Goal: Information Seeking & Learning: Learn about a topic

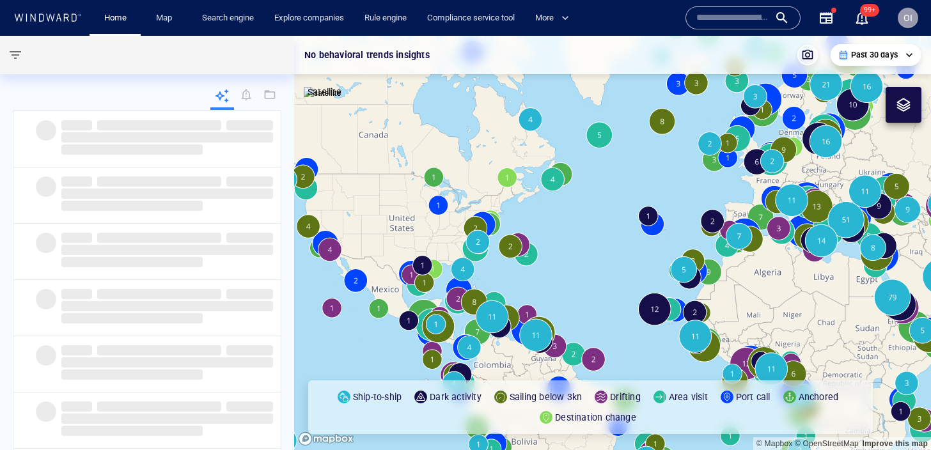
click at [726, 20] on input "text" at bounding box center [732, 17] width 73 height 19
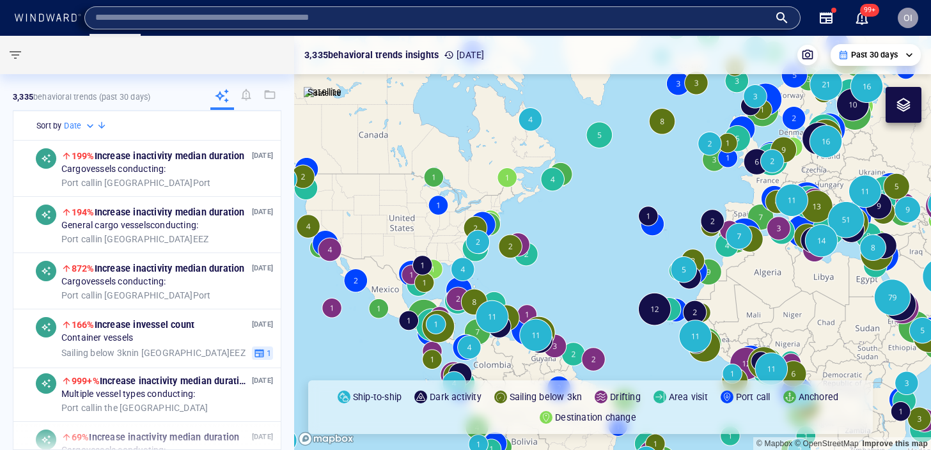
paste input "*******"
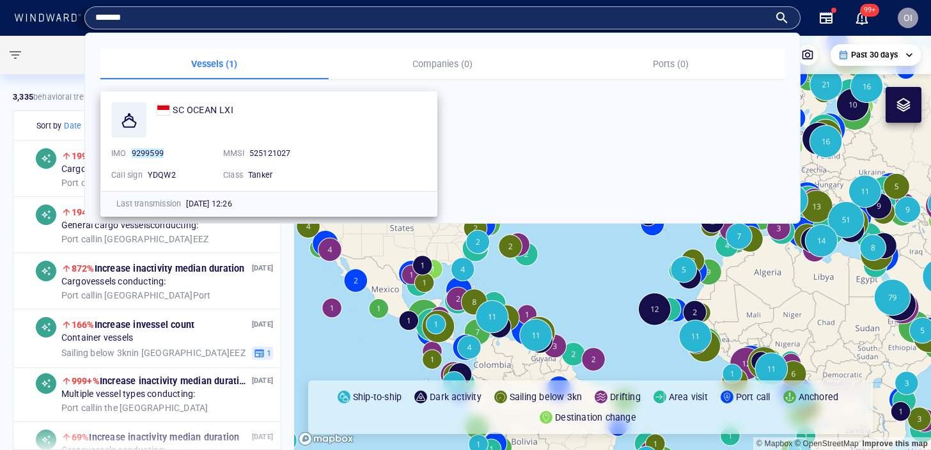
type input "*******"
click at [217, 101] on div "SC OCEAN LXI IMO 9299599 MMSI [PHONE_NUMBER] Call sign YDQW2 Class Tanker" at bounding box center [269, 141] width 336 height 99
click at [217, 109] on span "SC OCEAN LXI" at bounding box center [203, 110] width 60 height 10
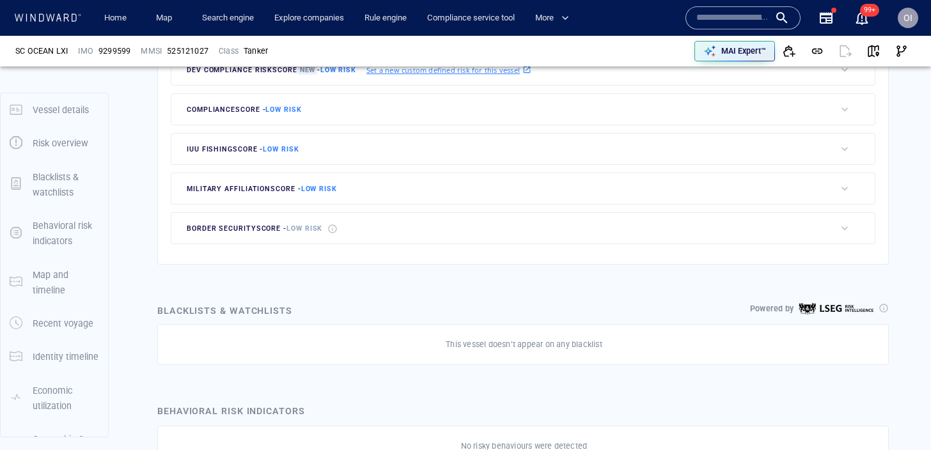
scroll to position [33, 0]
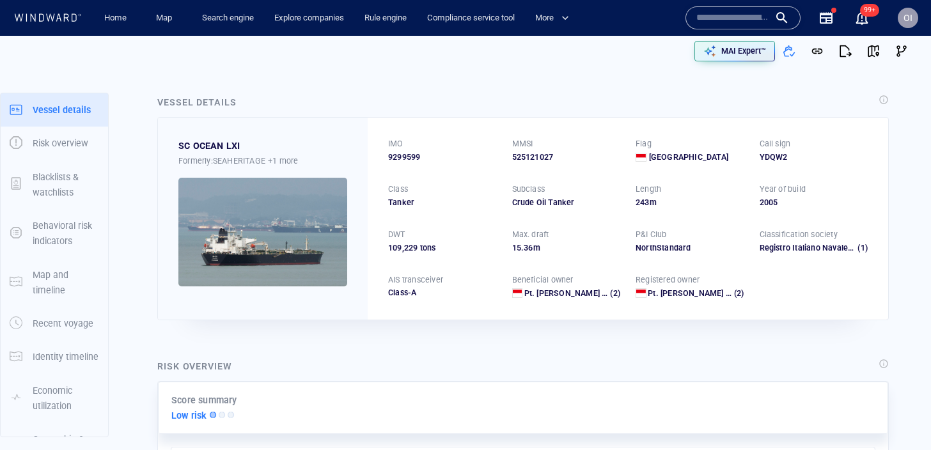
click at [719, 20] on input "text" at bounding box center [732, 17] width 73 height 19
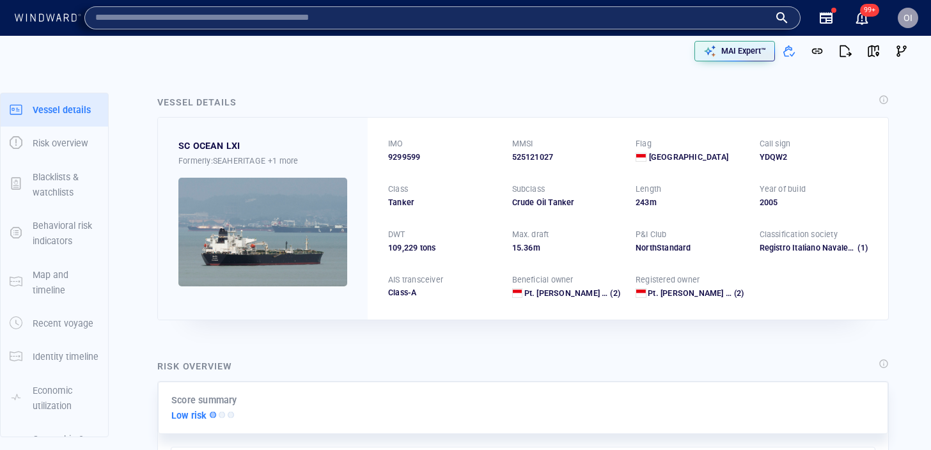
paste input "*******"
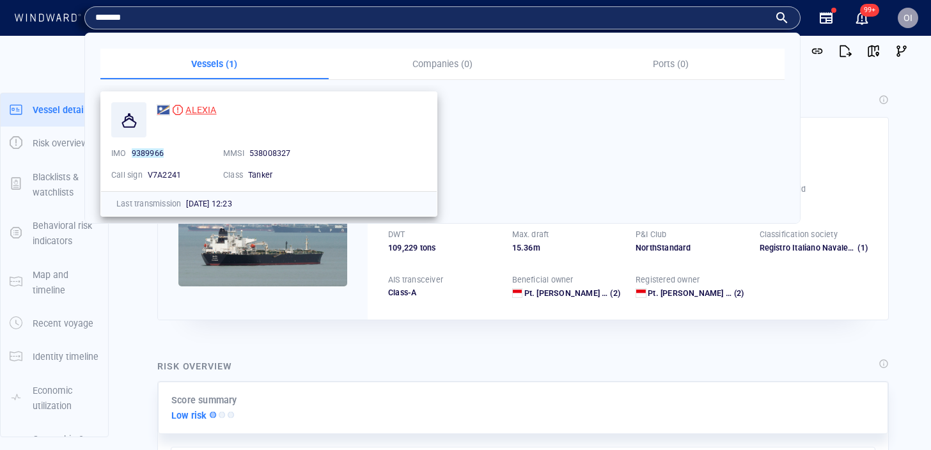
type input "*******"
click at [199, 107] on span "ALEXIA" at bounding box center [200, 110] width 31 height 10
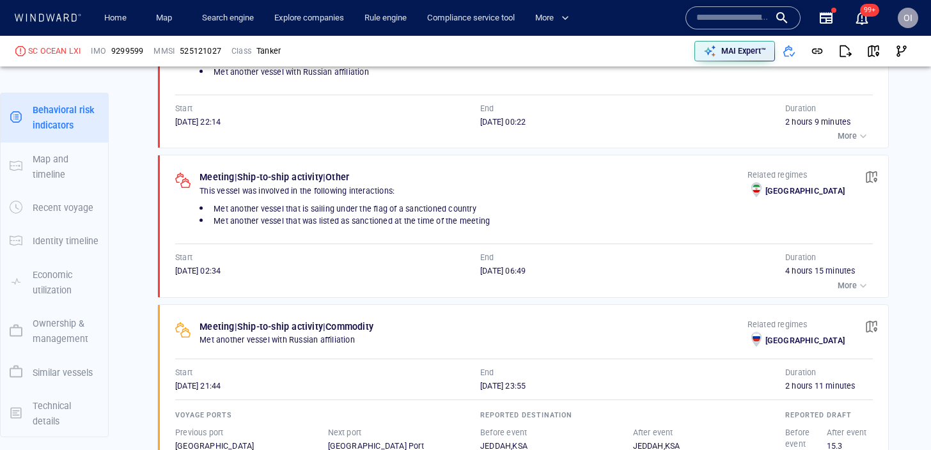
scroll to position [900, 0]
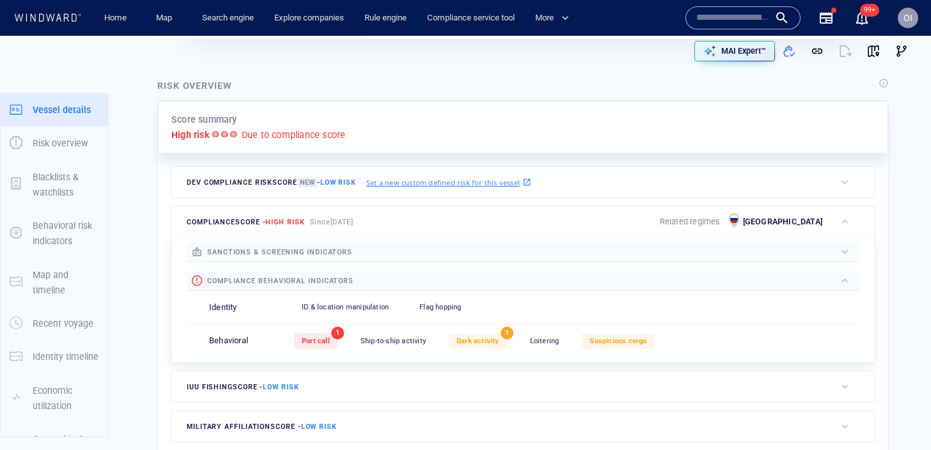
scroll to position [33, 0]
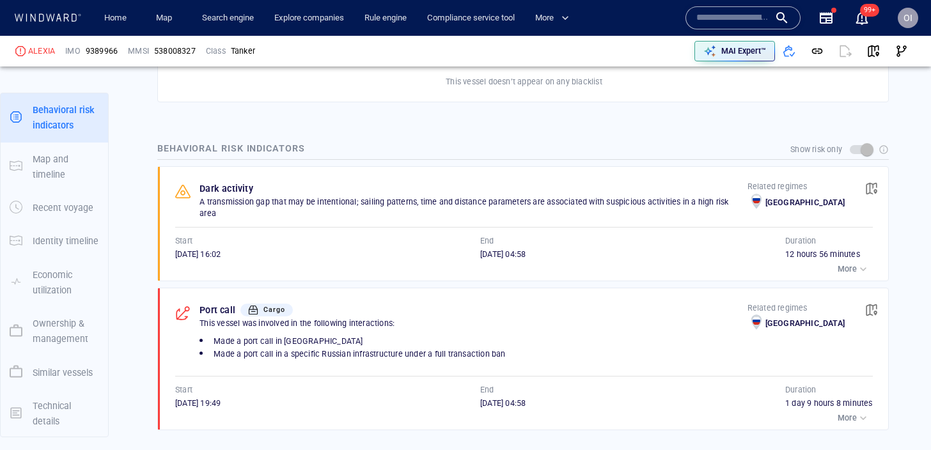
scroll to position [822, 0]
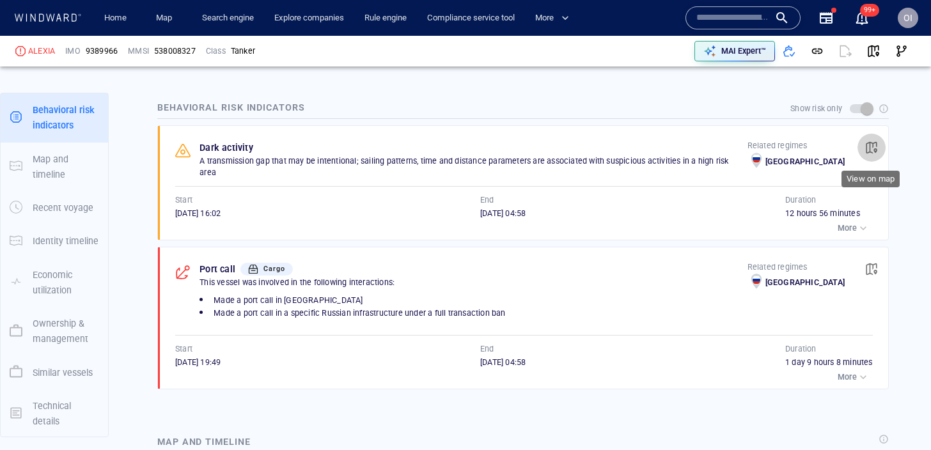
click at [869, 146] on span "button" at bounding box center [871, 147] width 13 height 13
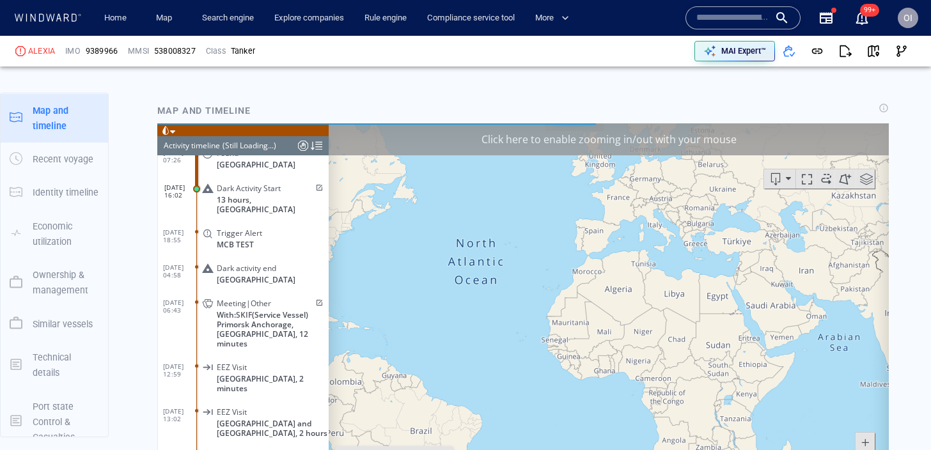
scroll to position [1297, 0]
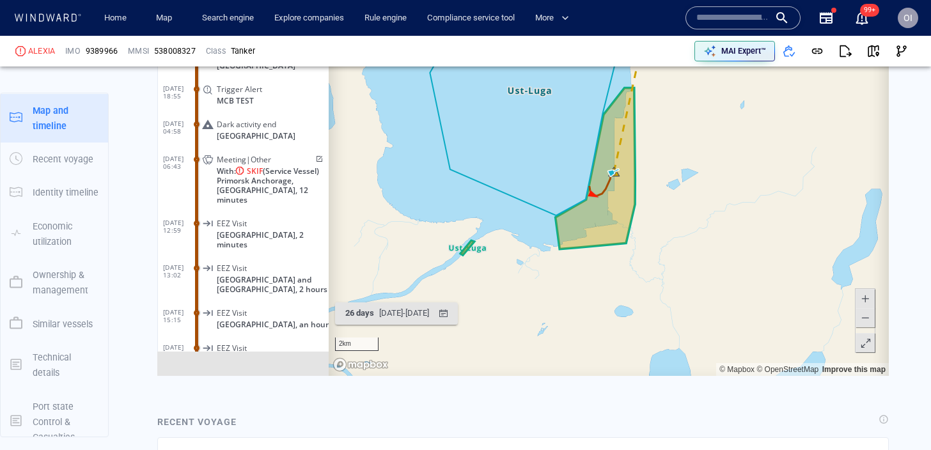
click at [870, 323] on span at bounding box center [865, 318] width 13 height 19
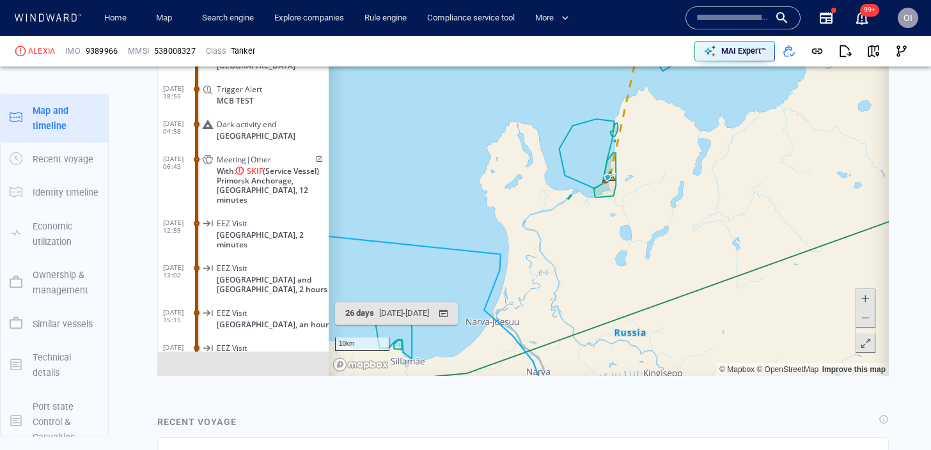
click at [870, 323] on span at bounding box center [865, 318] width 13 height 19
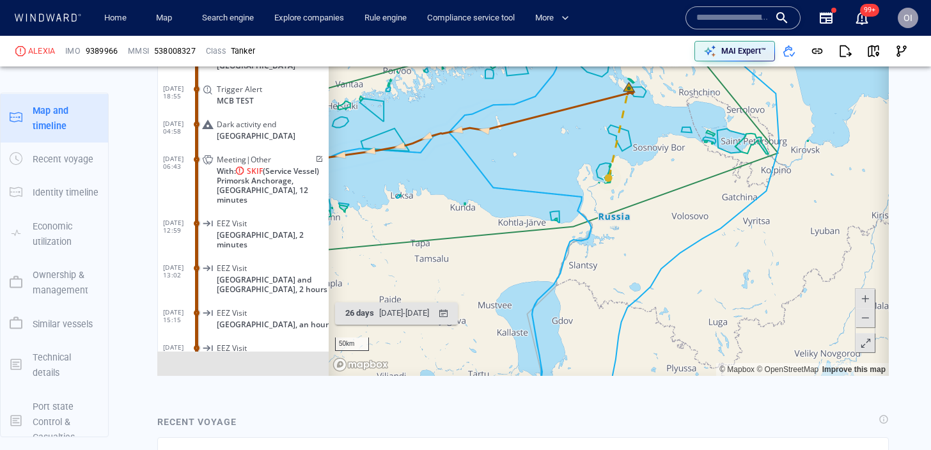
click at [870, 323] on span at bounding box center [865, 318] width 13 height 19
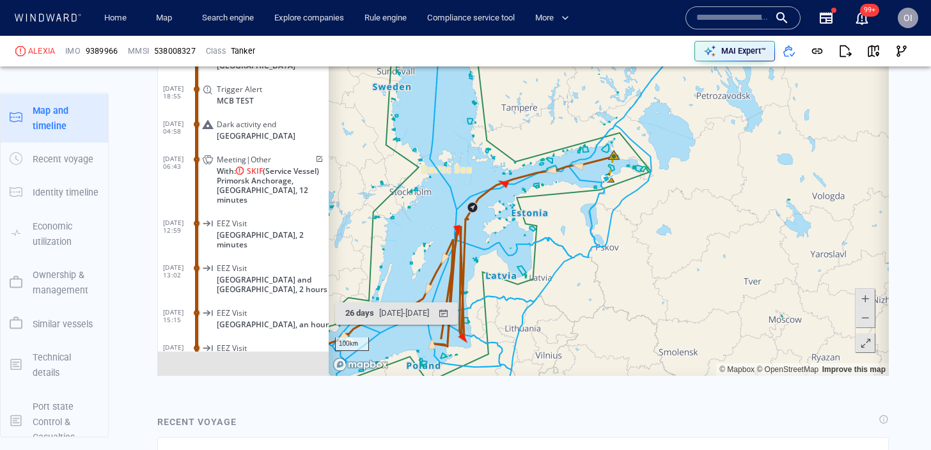
click at [870, 323] on span at bounding box center [865, 318] width 13 height 19
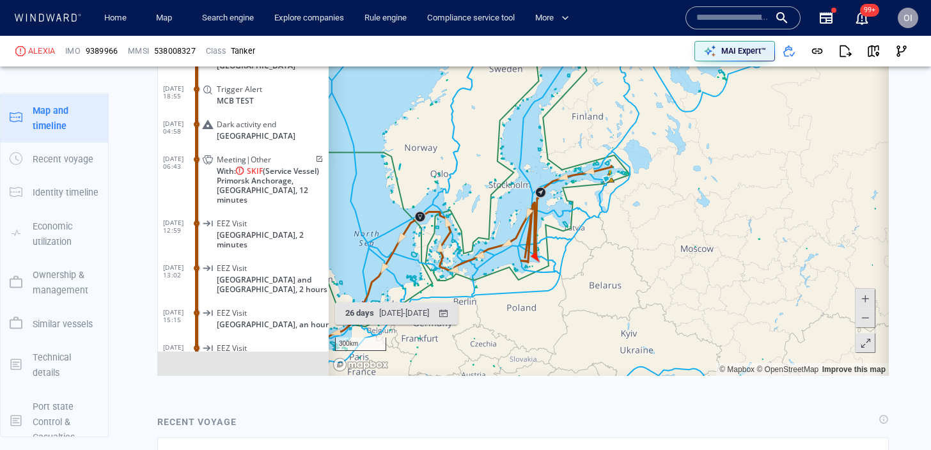
click at [866, 297] on span at bounding box center [865, 299] width 13 height 19
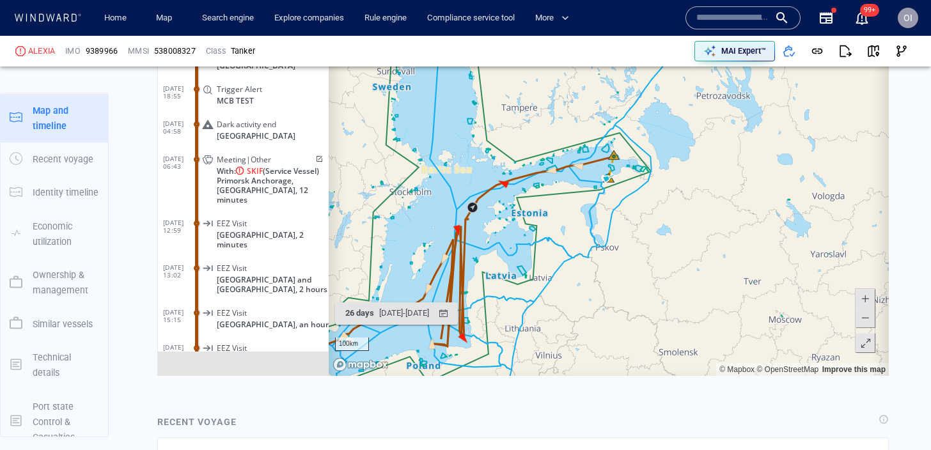
scroll to position [310706, 0]
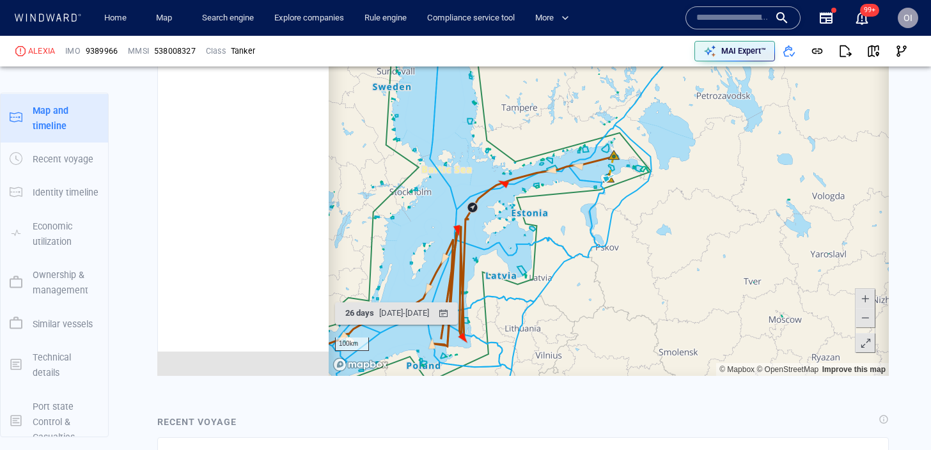
click at [866, 297] on span at bounding box center [865, 299] width 13 height 19
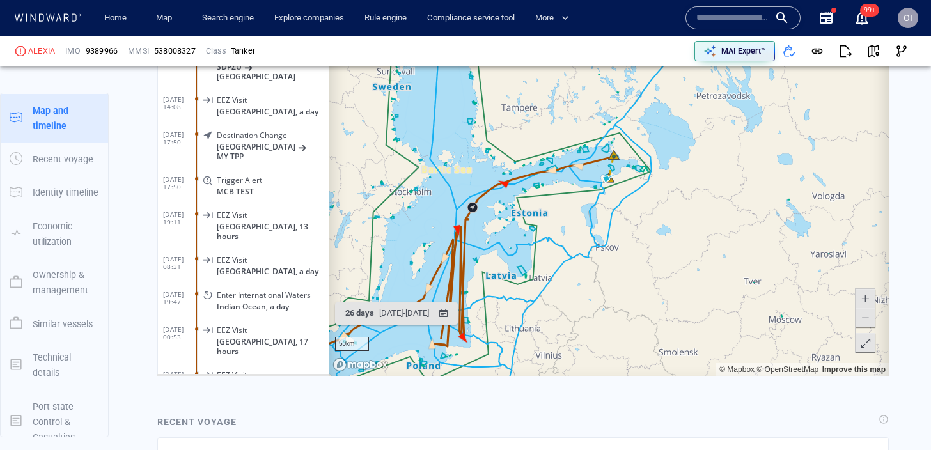
click at [866, 297] on span at bounding box center [865, 299] width 13 height 19
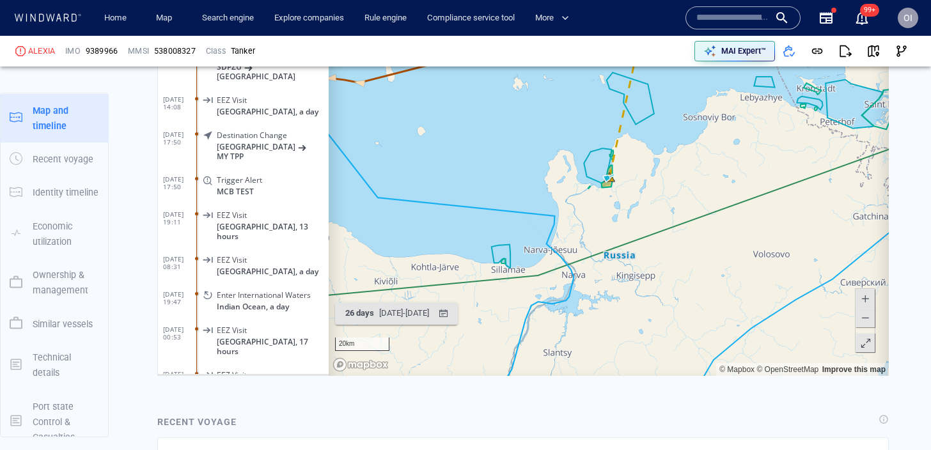
click at [866, 321] on span at bounding box center [865, 318] width 13 height 19
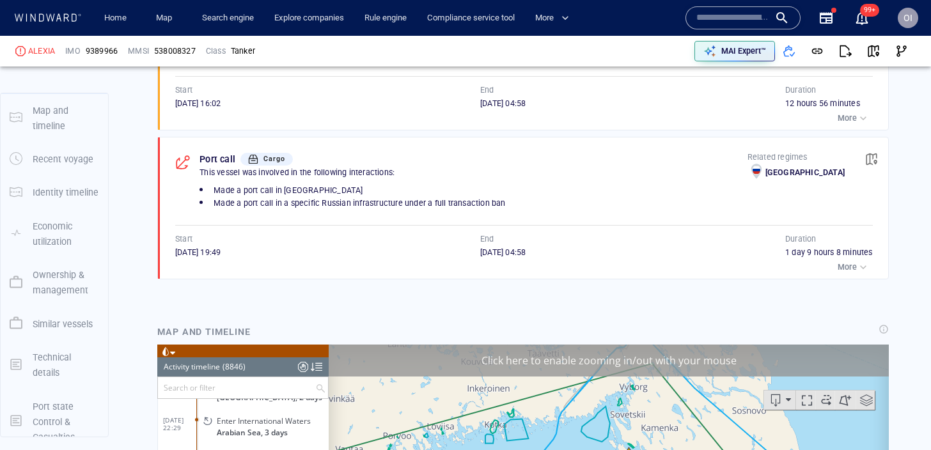
scroll to position [787, 0]
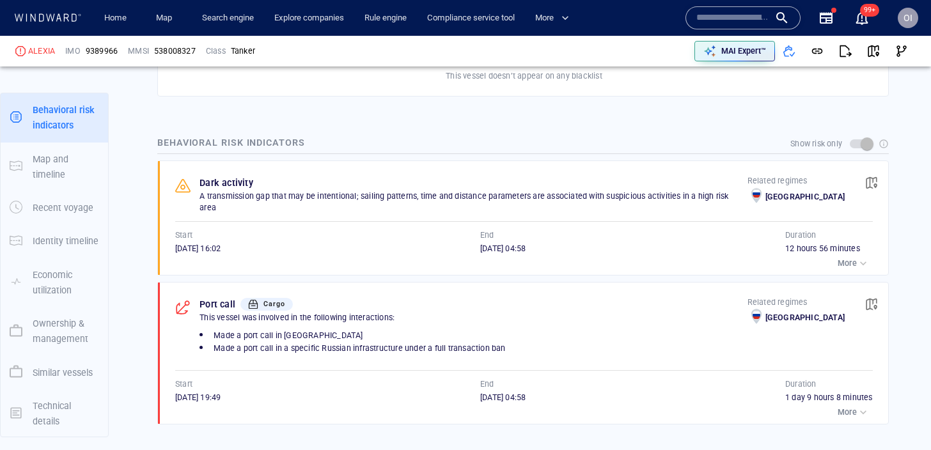
click at [756, 14] on input "text" at bounding box center [732, 17] width 73 height 19
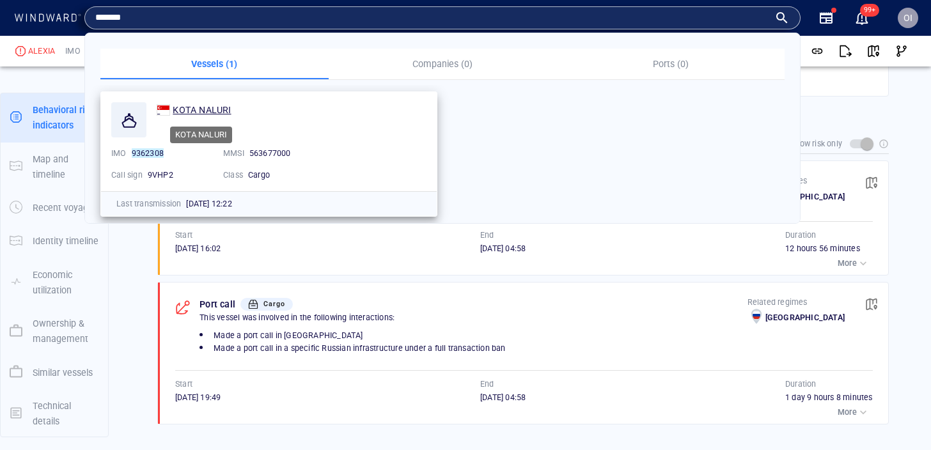
type input "*******"
click at [217, 114] on span "KOTA NALURI" at bounding box center [202, 110] width 58 height 10
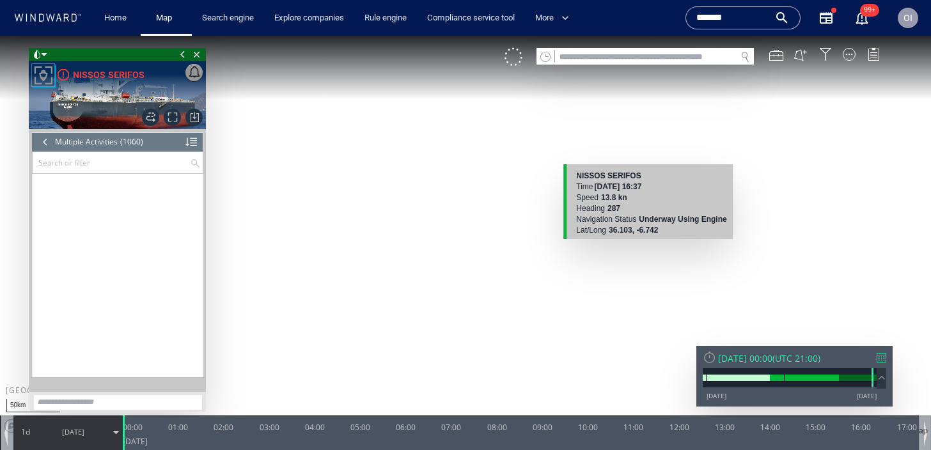
scroll to position [34462, 0]
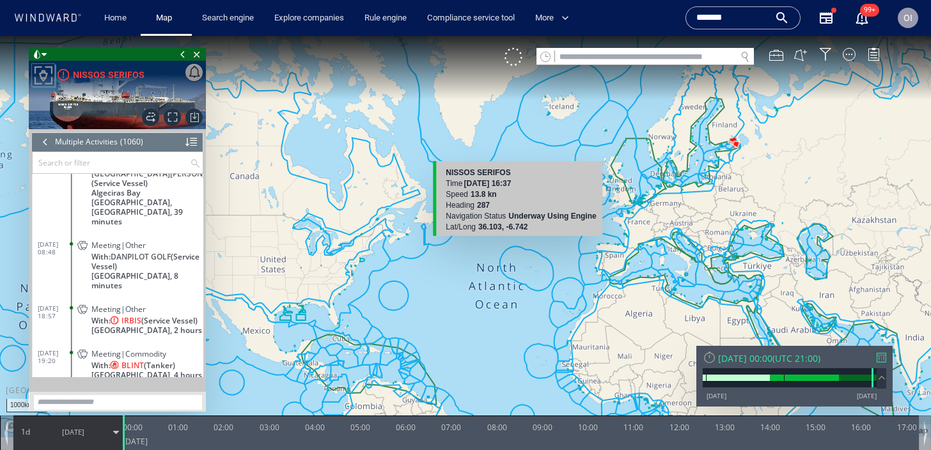
drag, startPoint x: 740, startPoint y: 272, endPoint x: 596, endPoint y: 202, distance: 159.8
click at [596, 202] on canvas "Map" at bounding box center [465, 236] width 931 height 401
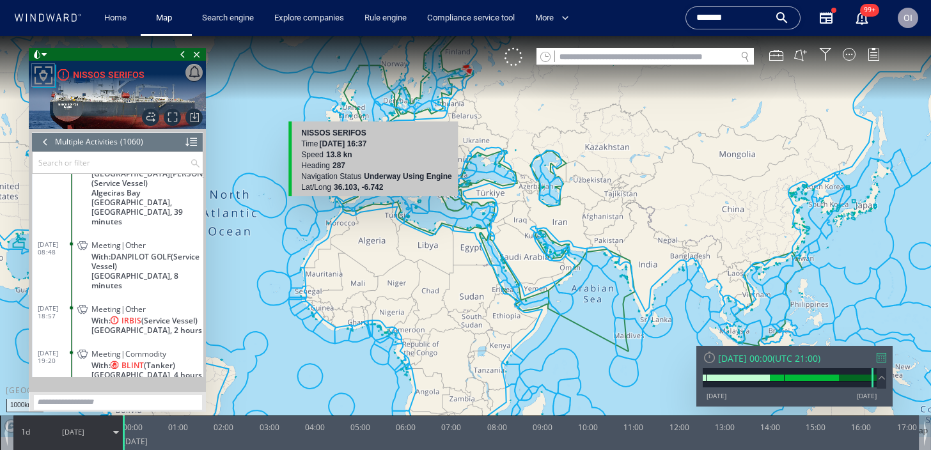
drag, startPoint x: 722, startPoint y: 254, endPoint x: 648, endPoint y: 251, distance: 74.3
click at [648, 251] on canvas "Map" at bounding box center [465, 236] width 931 height 401
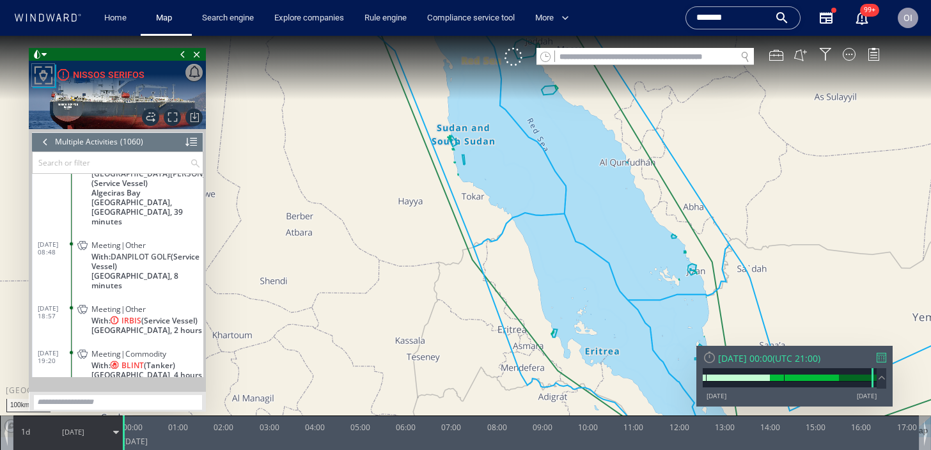
drag, startPoint x: 536, startPoint y: 265, endPoint x: 554, endPoint y: 368, distance: 104.6
click at [554, 368] on canvas "Map" at bounding box center [465, 236] width 931 height 401
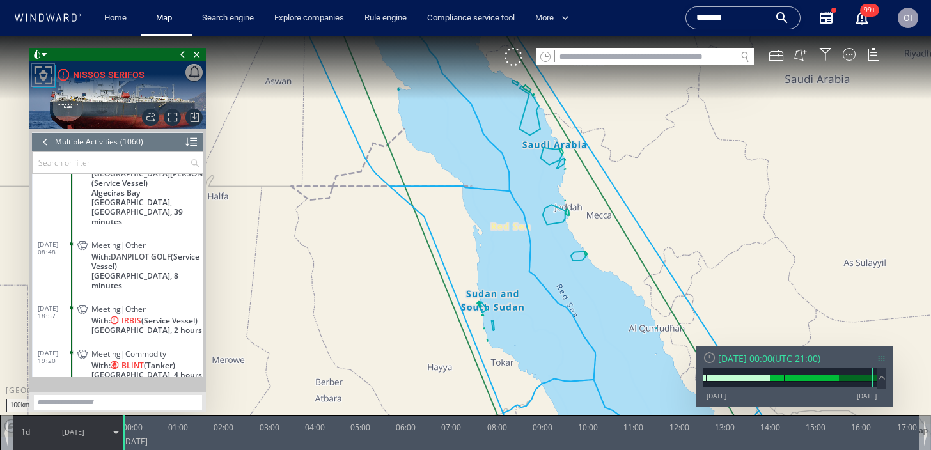
drag, startPoint x: 512, startPoint y: 271, endPoint x: 544, endPoint y: 248, distance: 39.4
click at [544, 248] on canvas "Map" at bounding box center [465, 236] width 931 height 401
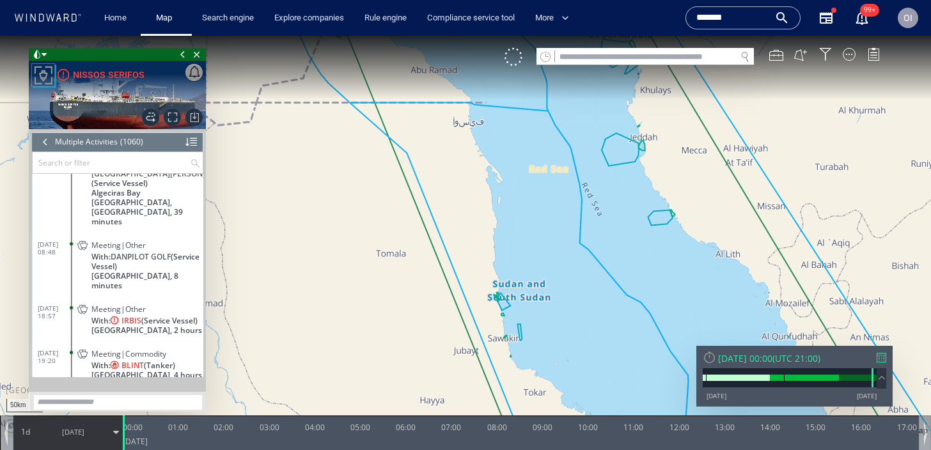
drag, startPoint x: 468, startPoint y: 224, endPoint x: 511, endPoint y: 224, distance: 42.8
click at [511, 224] on canvas "Map" at bounding box center [465, 236] width 931 height 401
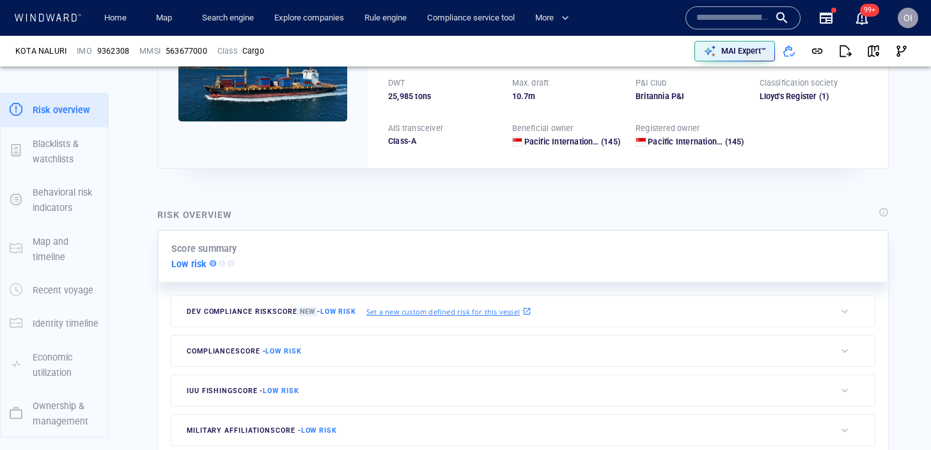
scroll to position [284, 0]
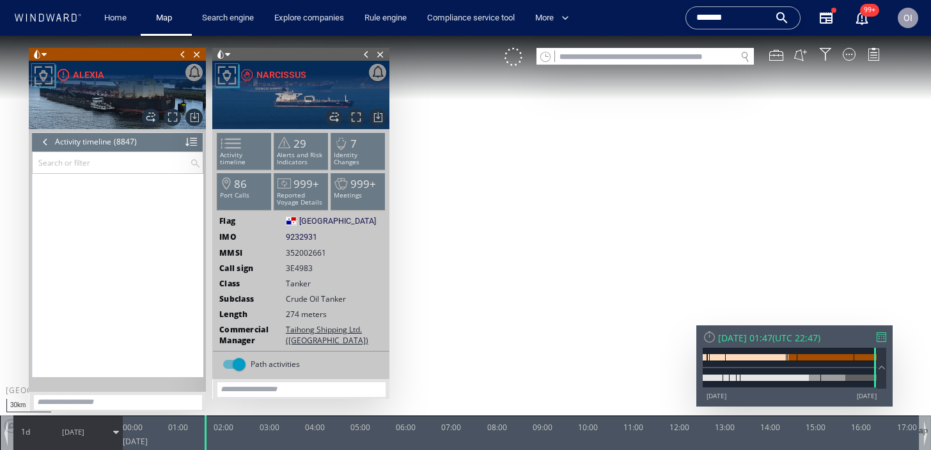
scroll to position [308971, 0]
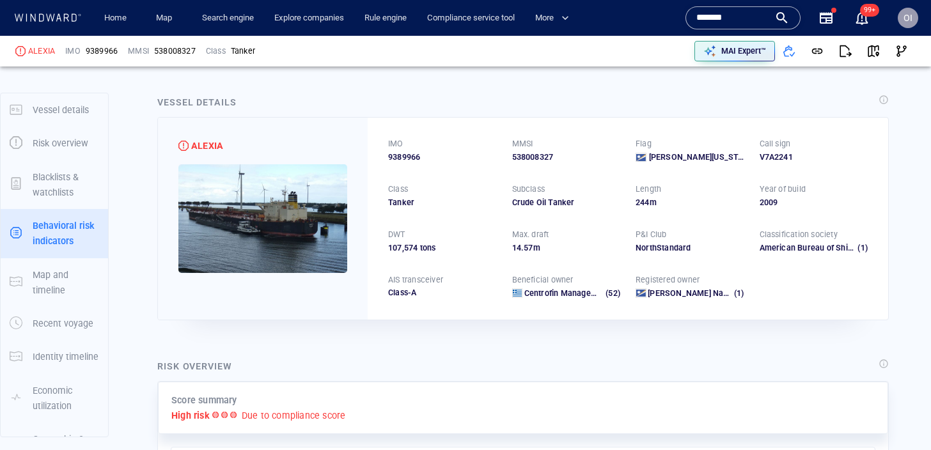
scroll to position [116, 0]
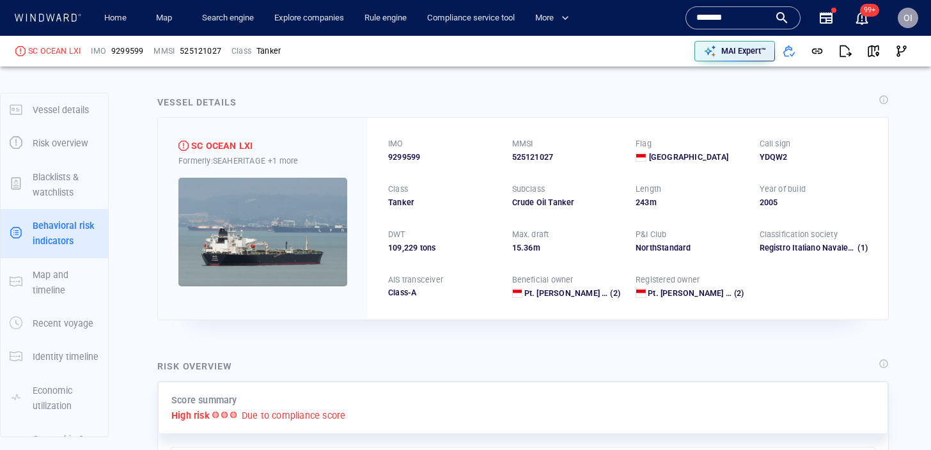
scroll to position [116, 0]
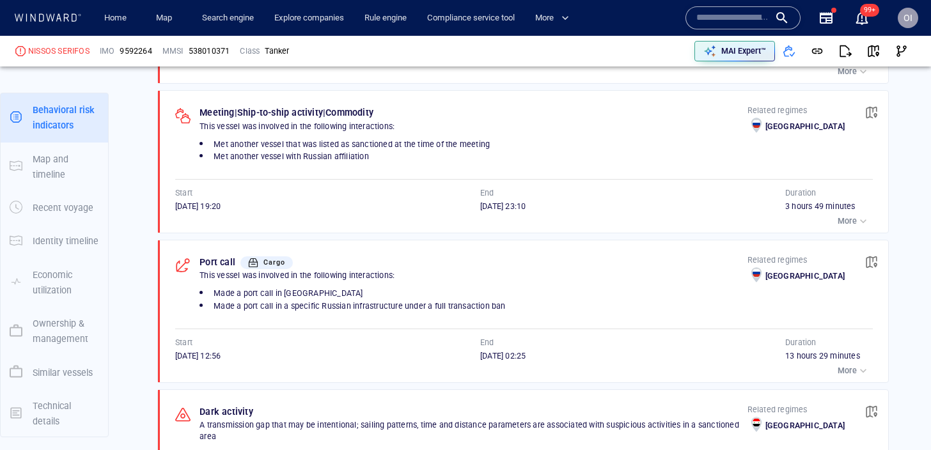
scroll to position [1508, 0]
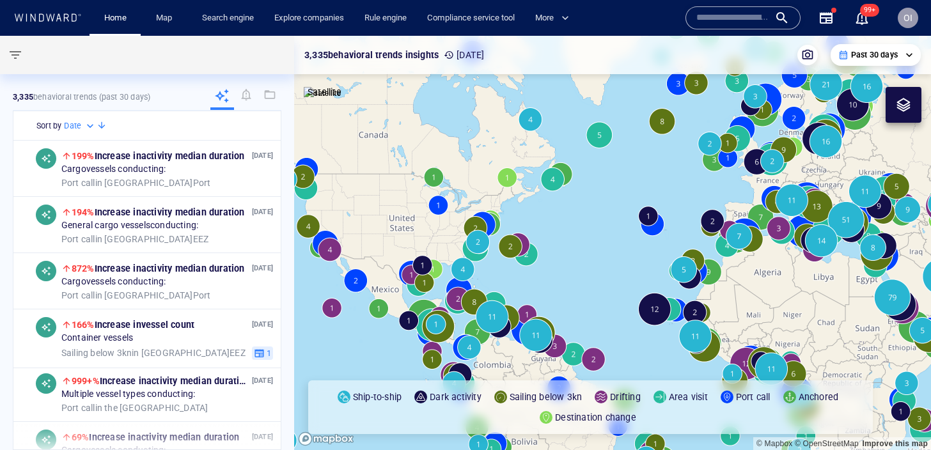
click at [717, 3] on div "Name N/A IMO MMSI Call sign N/A Class N/A No positional data 99+" at bounding box center [780, 17] width 210 height 51
click at [712, 17] on input "text" at bounding box center [732, 17] width 73 height 19
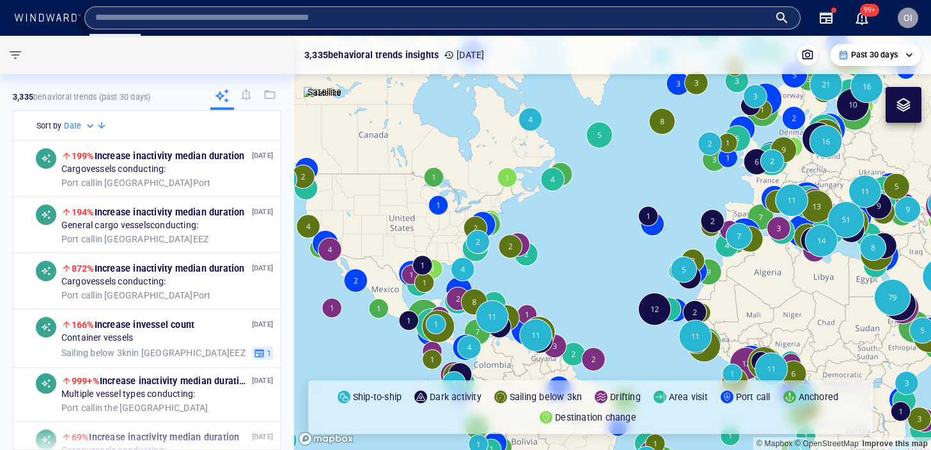
paste input "*******"
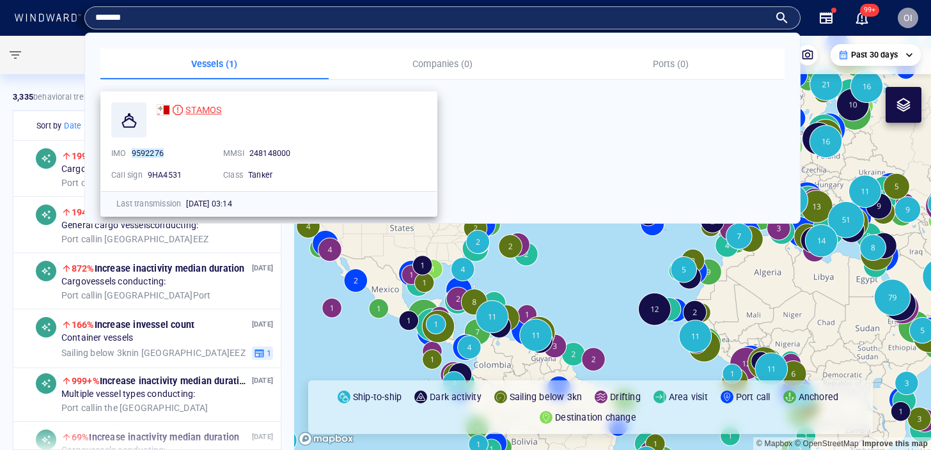
type input "*******"
click at [204, 112] on span "STAMOS" at bounding box center [203, 110] width 36 height 10
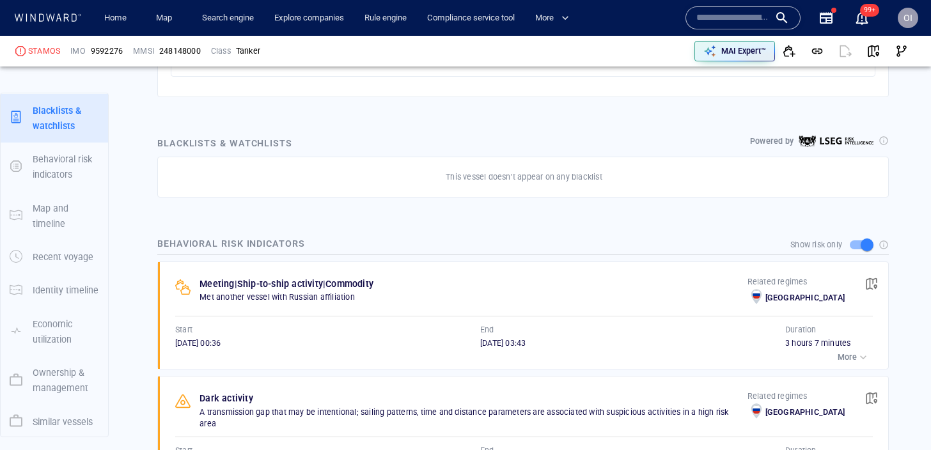
scroll to position [116, 0]
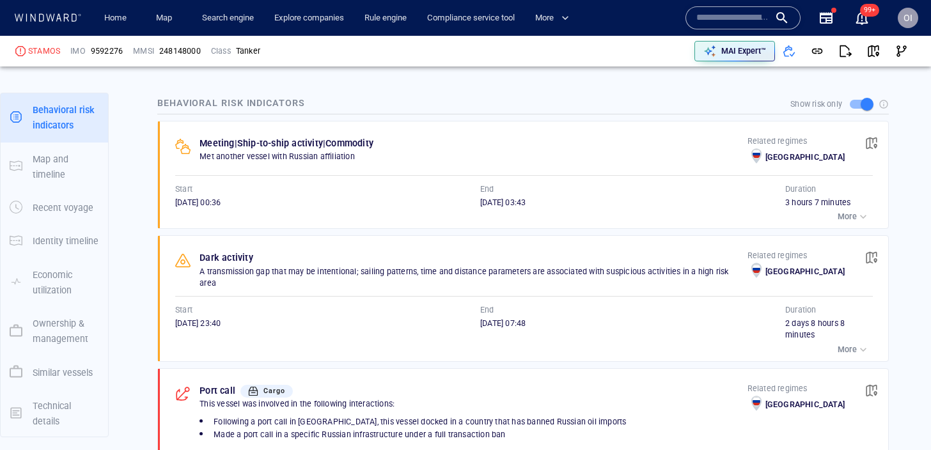
scroll to position [845, 0]
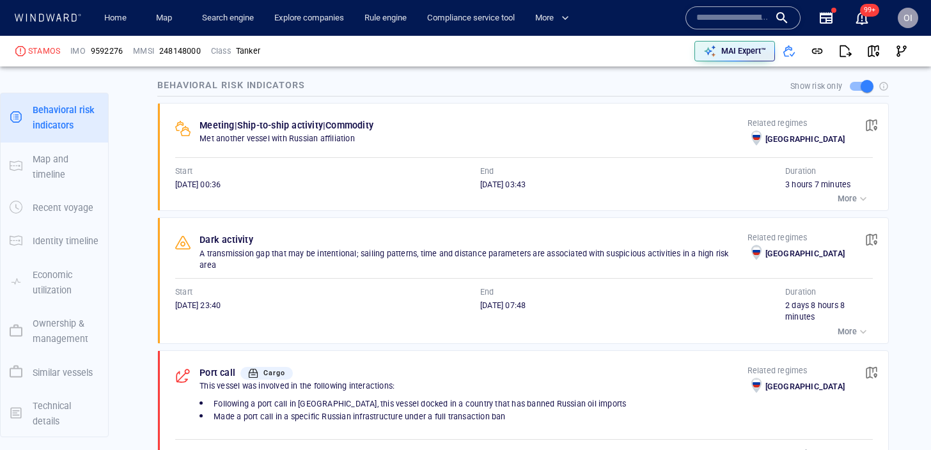
click at [854, 190] on button "More" at bounding box center [853, 199] width 38 height 18
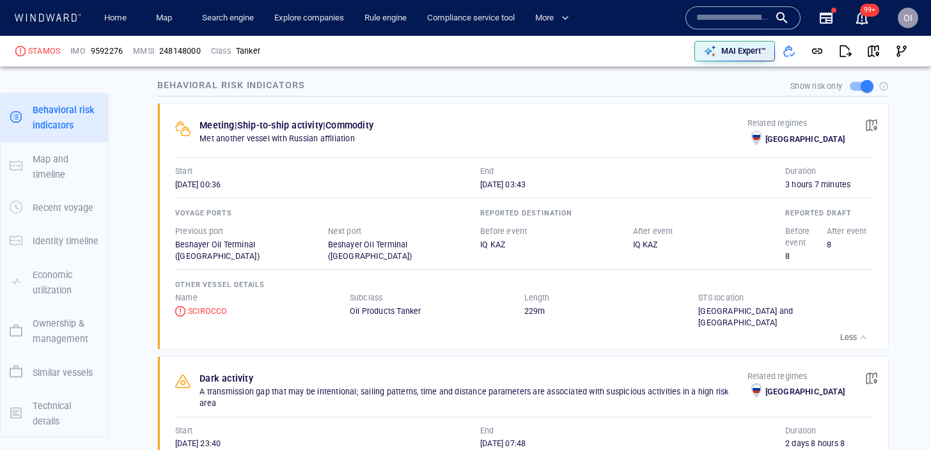
click at [858, 331] on div "button" at bounding box center [863, 337] width 13 height 13
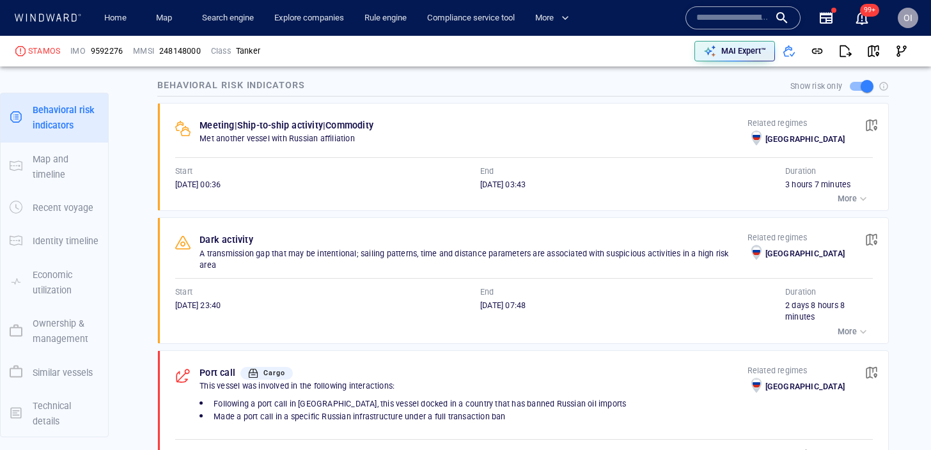
scroll to position [816, 0]
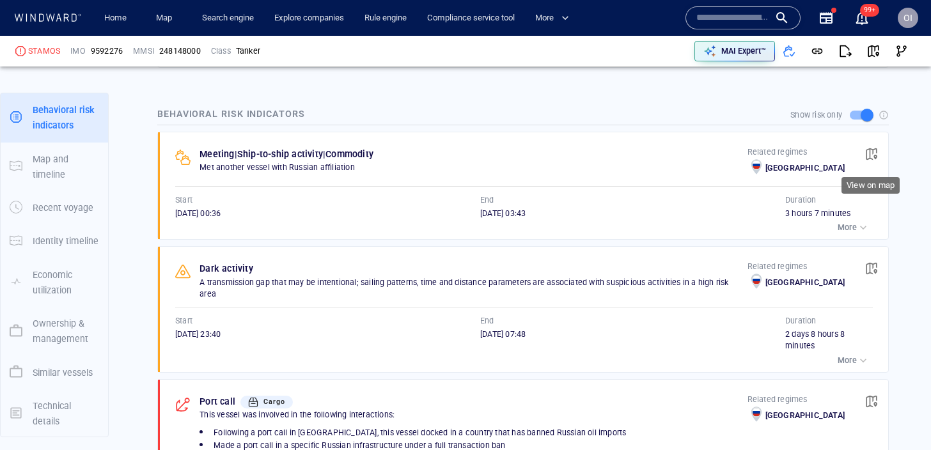
click at [875, 149] on span "button" at bounding box center [871, 154] width 13 height 13
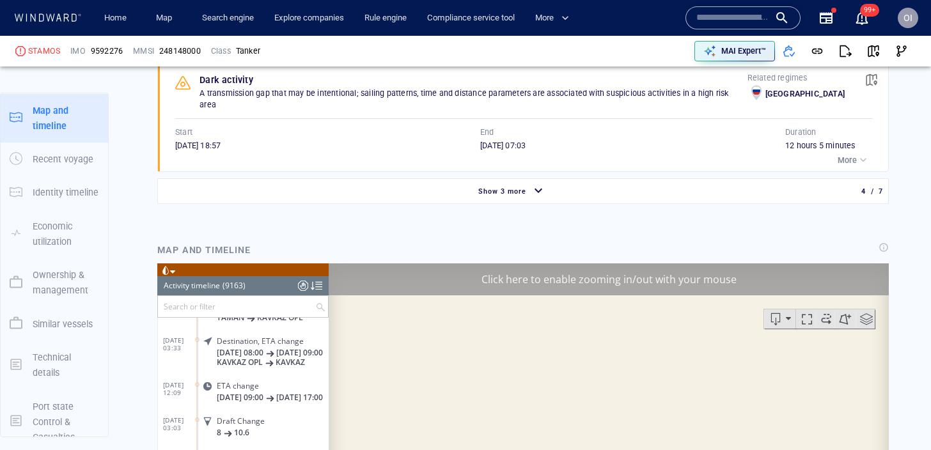
scroll to position [1304, 0]
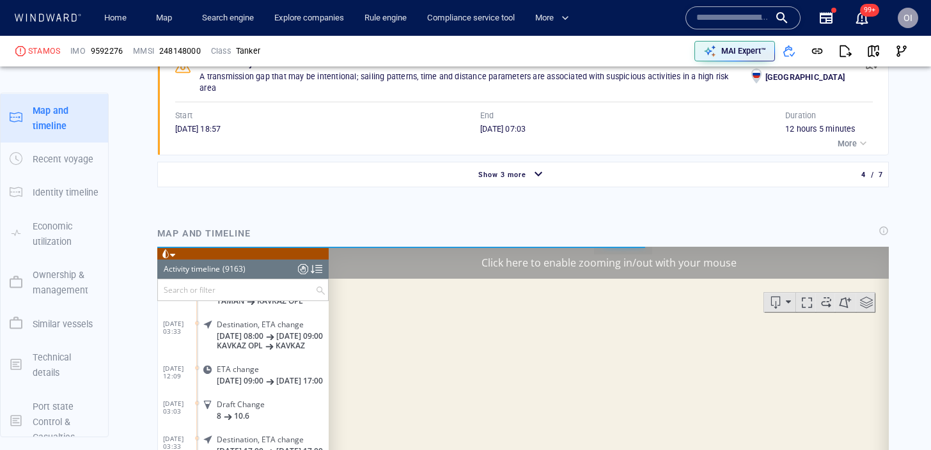
scroll to position [320610, 0]
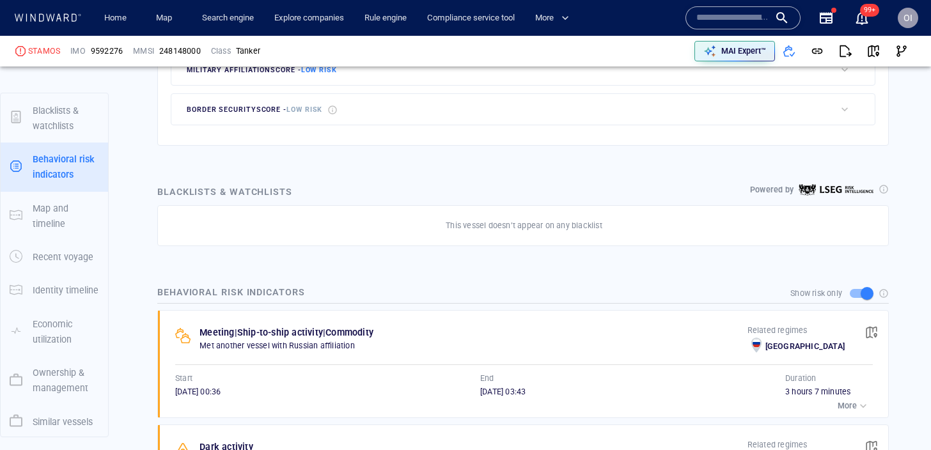
scroll to position [116, 0]
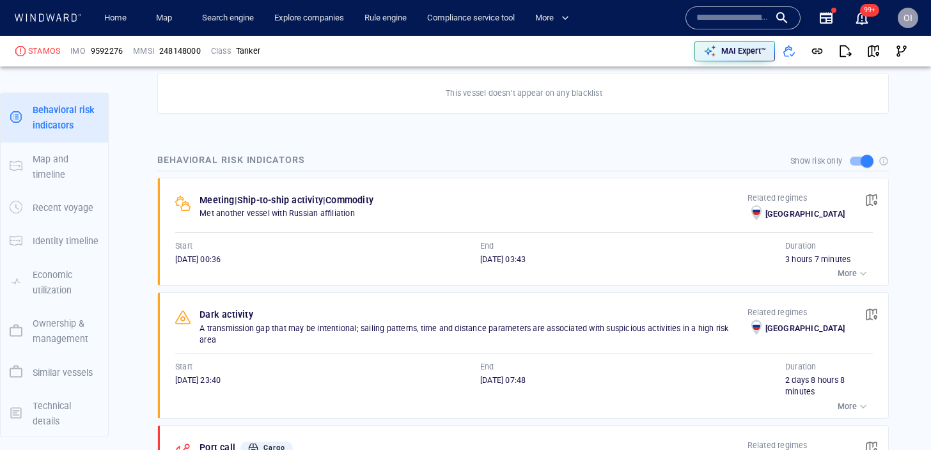
click at [354, 268] on div "More" at bounding box center [523, 274] width 697 height 18
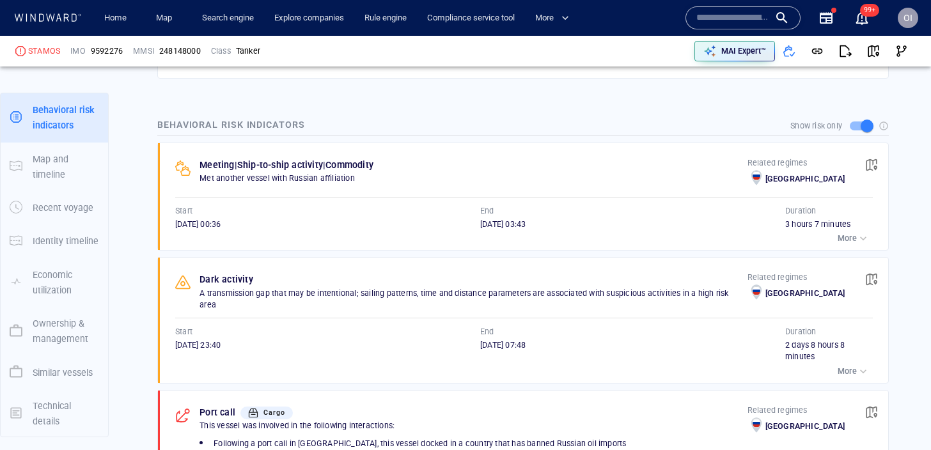
scroll to position [807, 0]
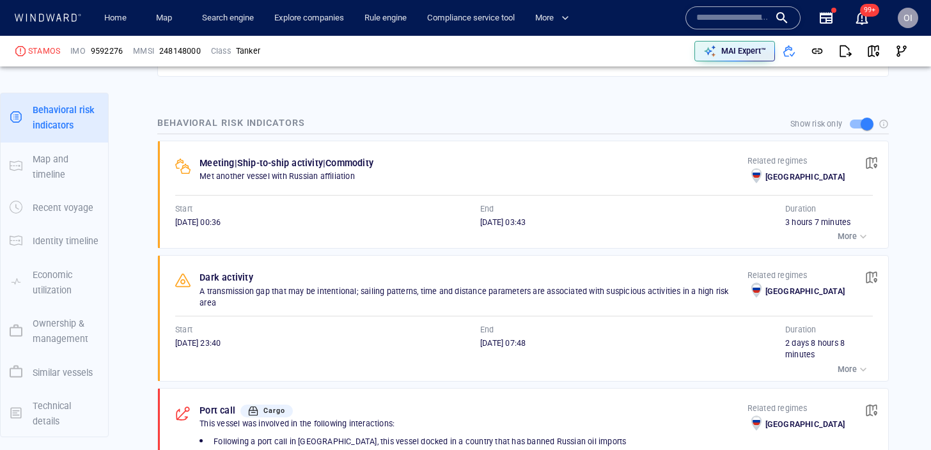
click at [876, 160] on span "button" at bounding box center [871, 163] width 13 height 13
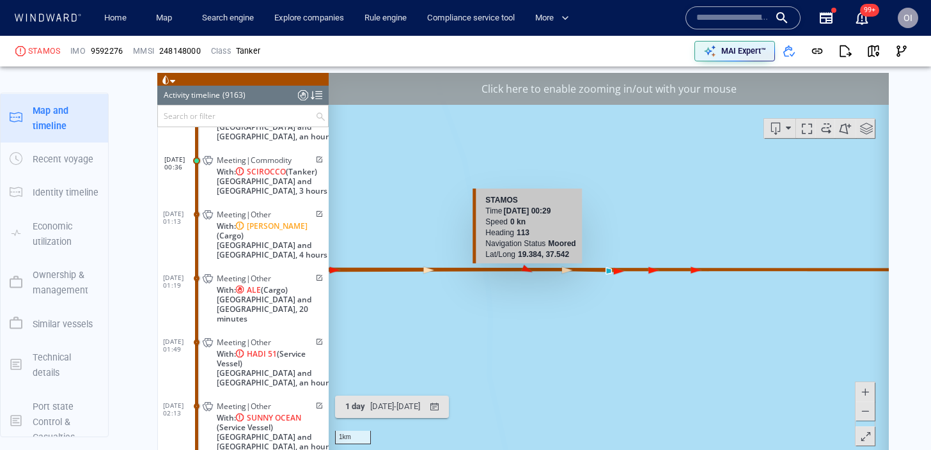
scroll to position [1490, 0]
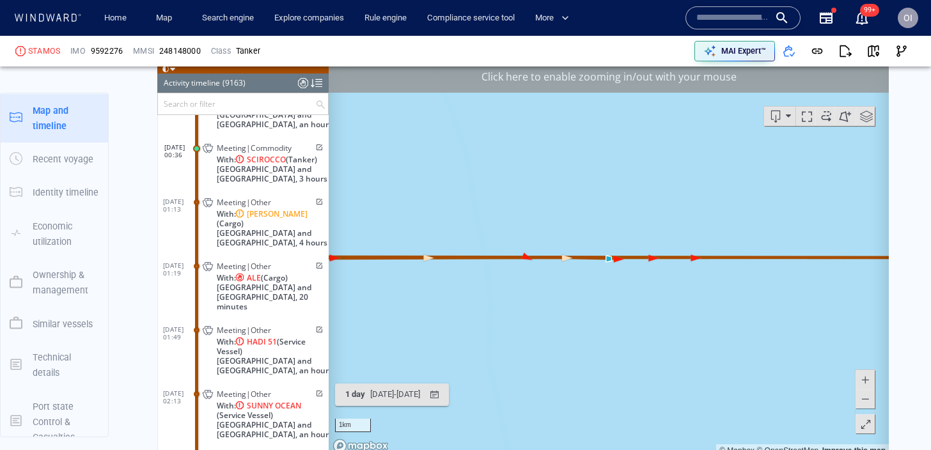
click at [866, 409] on div at bounding box center [865, 401] width 20 height 65
click at [866, 402] on span at bounding box center [865, 398] width 13 height 19
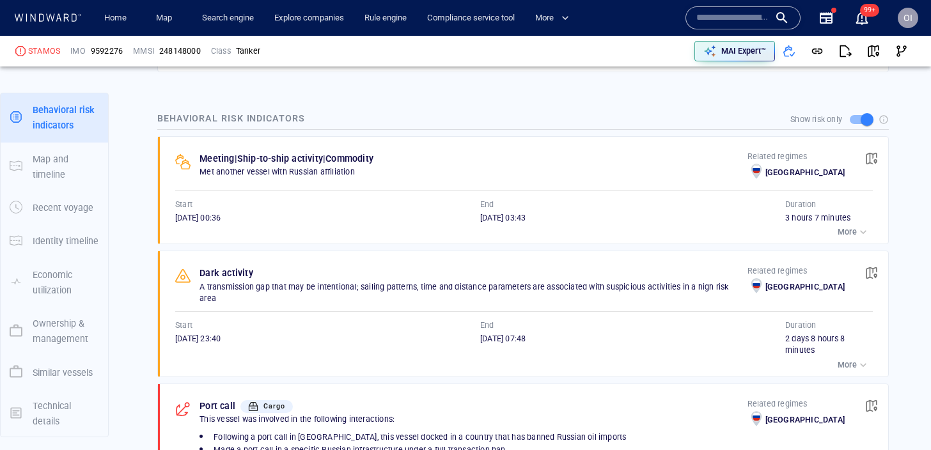
scroll to position [810, 0]
click at [874, 272] on span "button" at bounding box center [871, 274] width 13 height 13
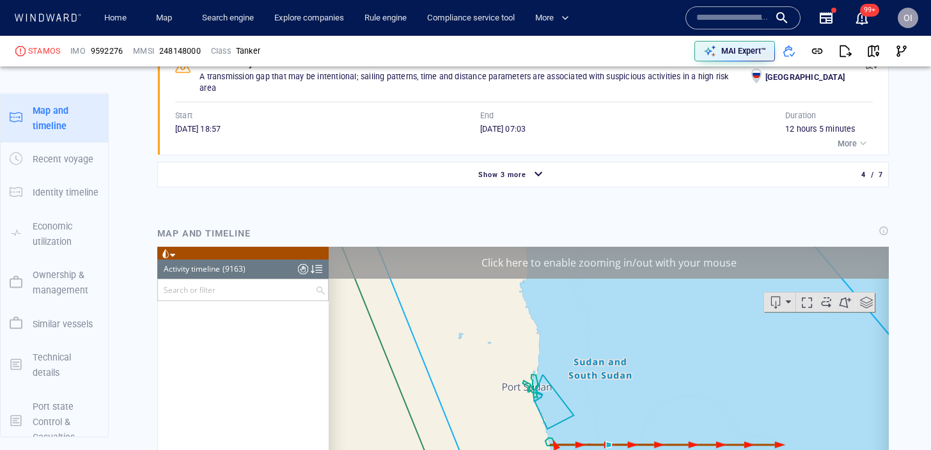
scroll to position [305349, 0]
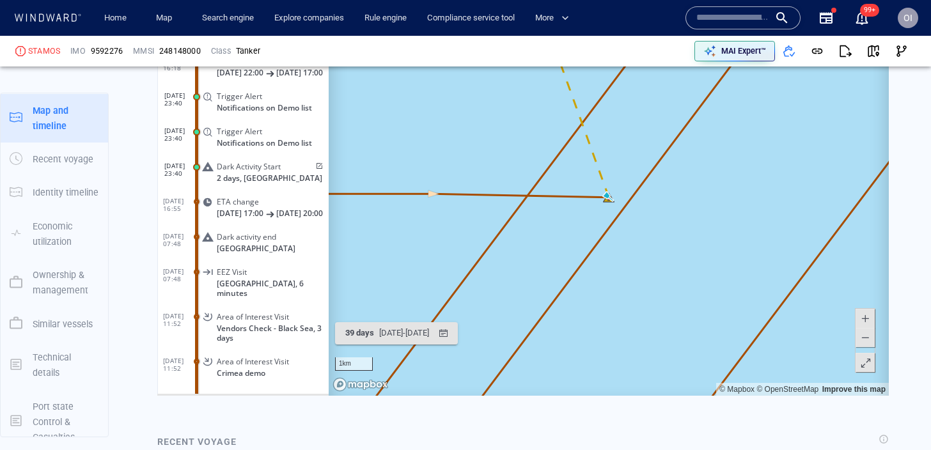
scroll to position [1552, 0]
click at [873, 341] on button at bounding box center [864, 336] width 19 height 19
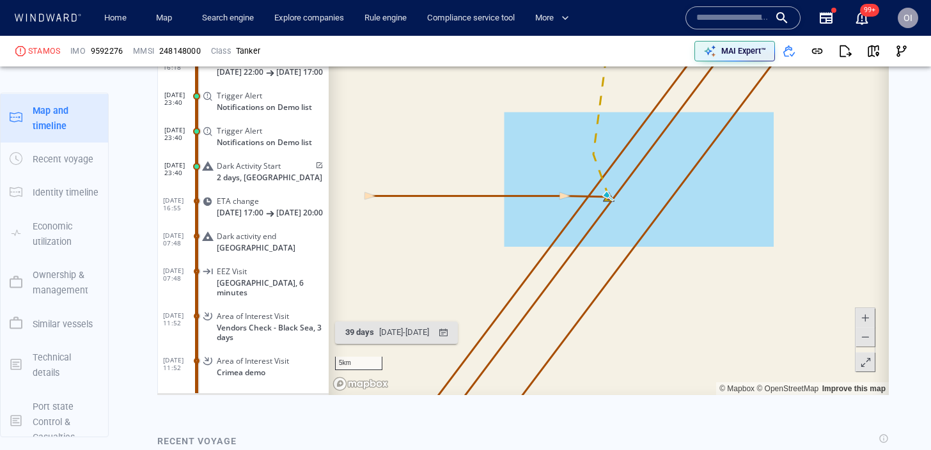
click at [873, 341] on button at bounding box center [864, 336] width 19 height 19
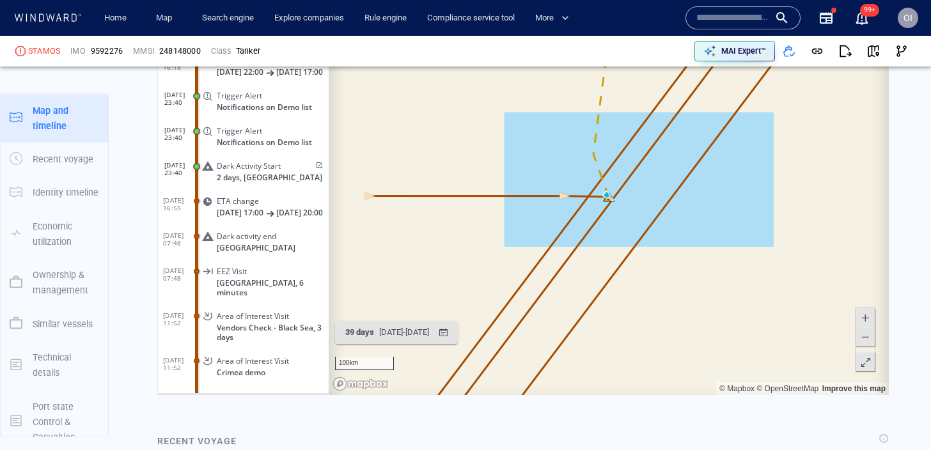
click at [873, 341] on button at bounding box center [864, 336] width 19 height 19
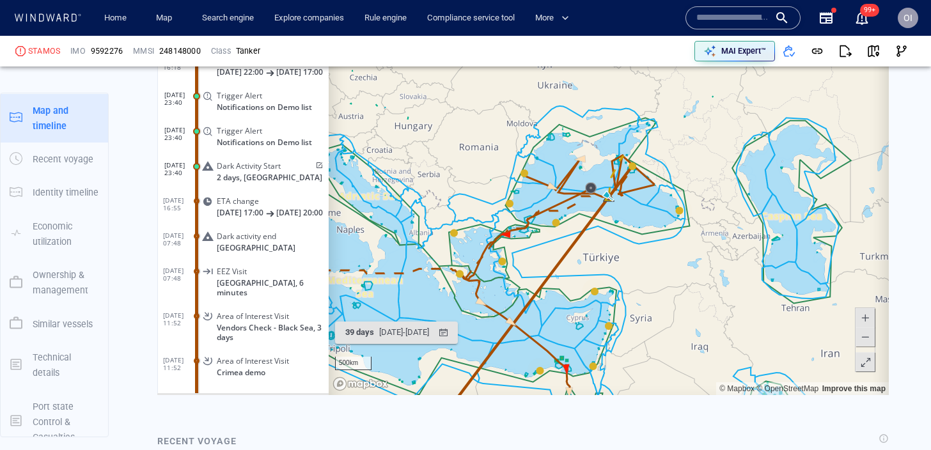
click at [873, 341] on button at bounding box center [864, 336] width 19 height 19
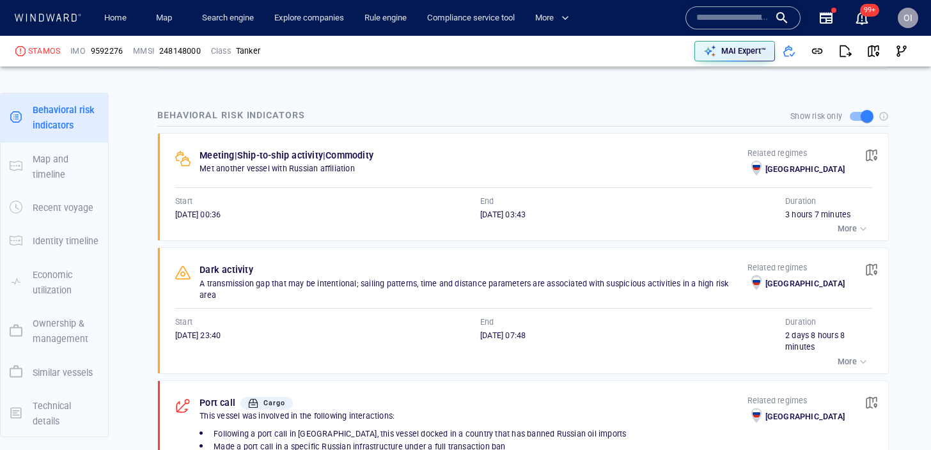
scroll to position [806, 0]
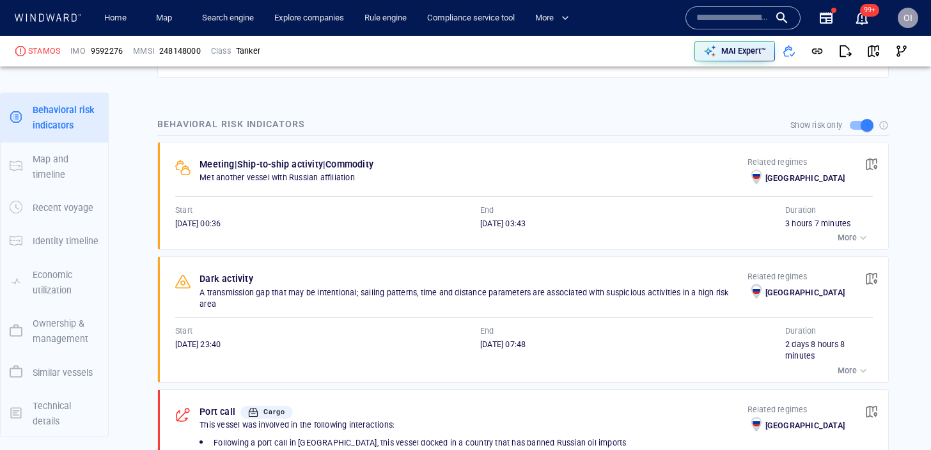
click at [699, 183] on div "Meeting | Ship-to-ship activity | Commodity Met another vessel with Russian aff…" at bounding box center [472, 173] width 547 height 32
click at [849, 243] on p "More" at bounding box center [847, 238] width 19 height 12
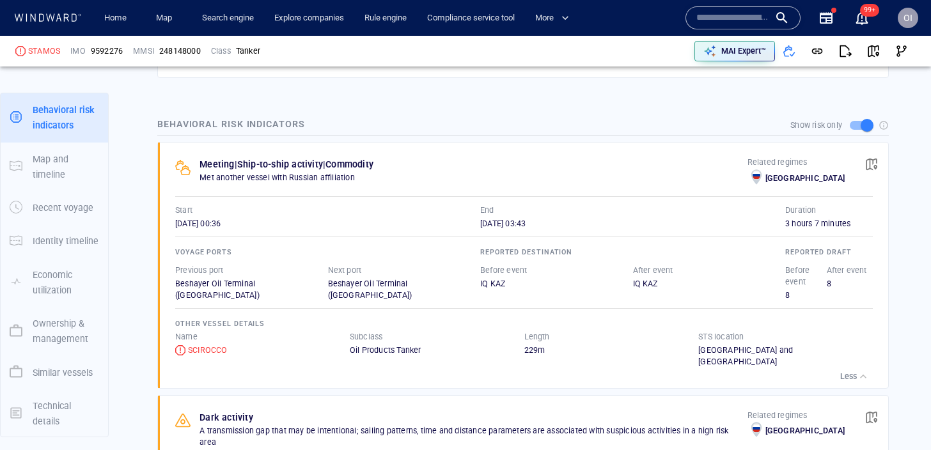
scroll to position [811, 0]
